Goal: Information Seeking & Learning: Learn about a topic

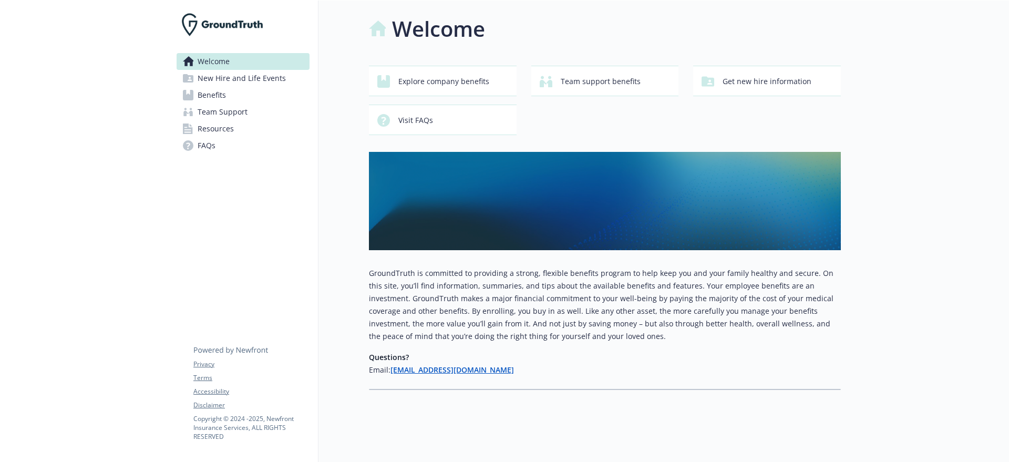
click at [217, 90] on span "Benefits" at bounding box center [212, 95] width 28 height 17
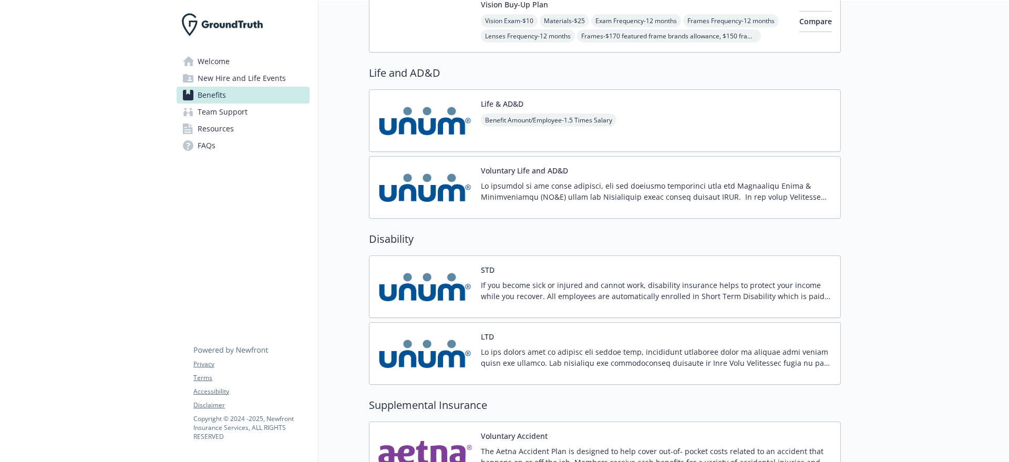
scroll to position [591, 0]
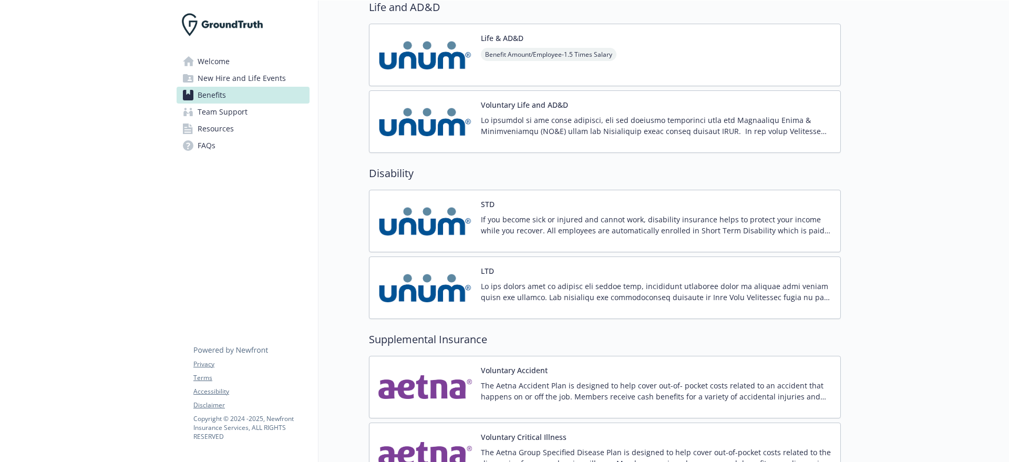
click at [448, 123] on img at bounding box center [425, 121] width 95 height 45
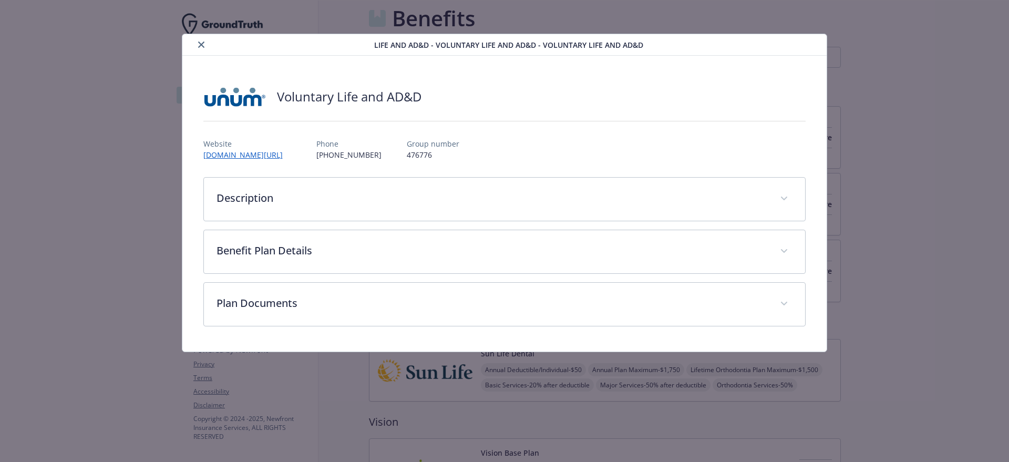
scroll to position [591, 0]
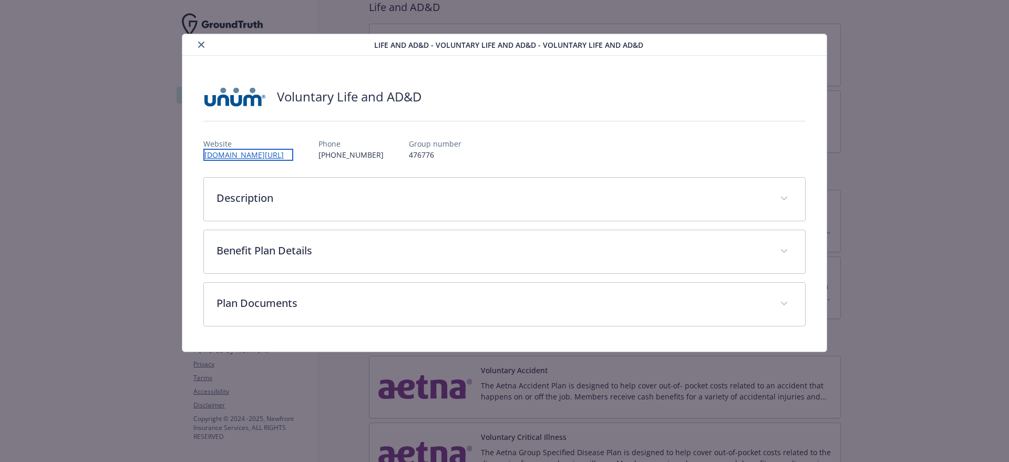
click at [265, 155] on link "[DOMAIN_NAME][URL]" at bounding box center [248, 155] width 90 height 12
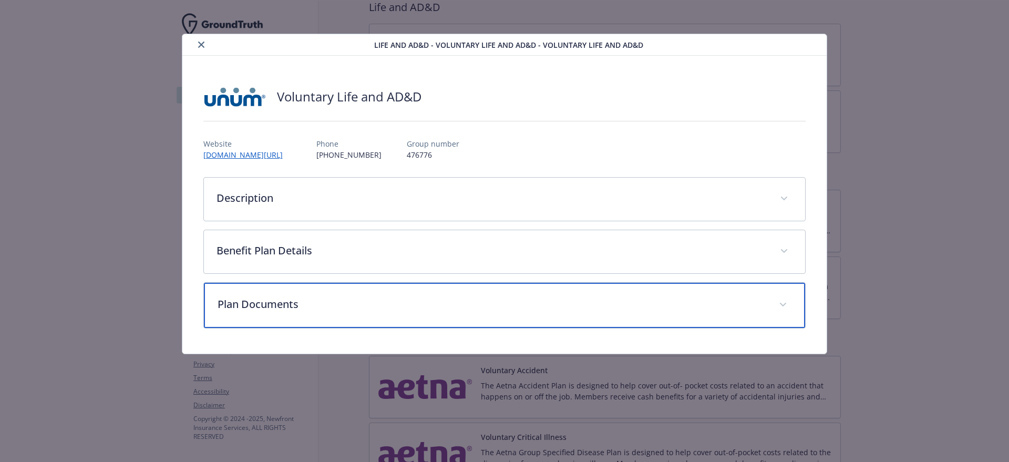
click at [389, 288] on div "Plan Documents" at bounding box center [505, 305] width 602 height 45
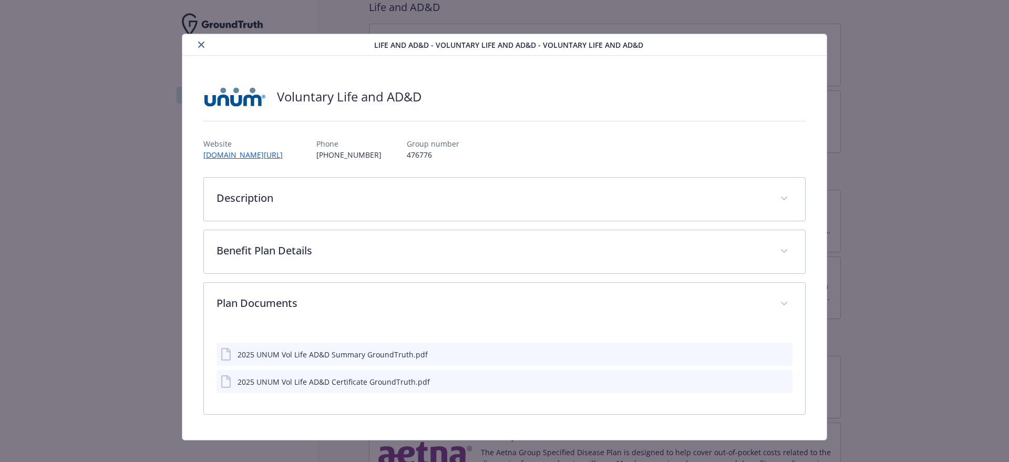
click at [778, 354] on icon "preview file" at bounding box center [782, 353] width 9 height 7
click at [257, 153] on link "[DOMAIN_NAME][URL]" at bounding box center [248, 155] width 90 height 12
